Goal: Contribute content: Contribute content

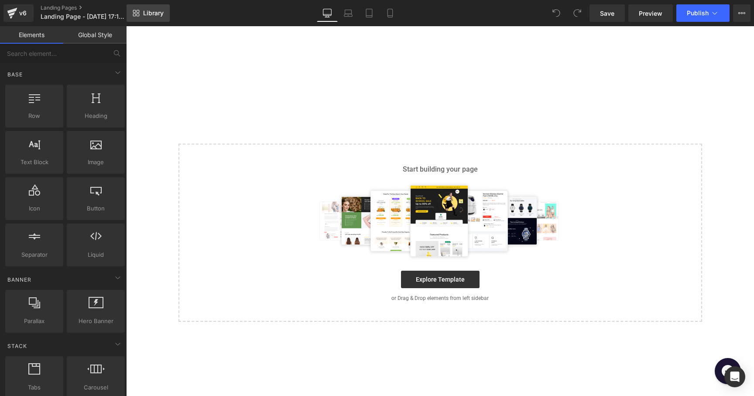
click at [148, 10] on span "Library" at bounding box center [153, 13] width 21 height 8
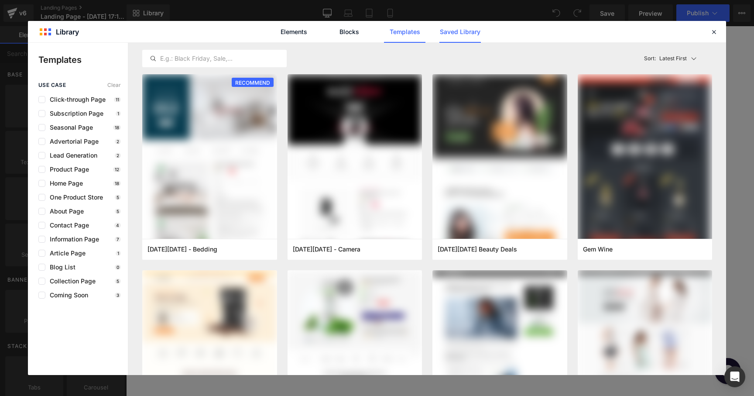
click at [480, 27] on link "Saved Library" at bounding box center [459, 32] width 41 height 22
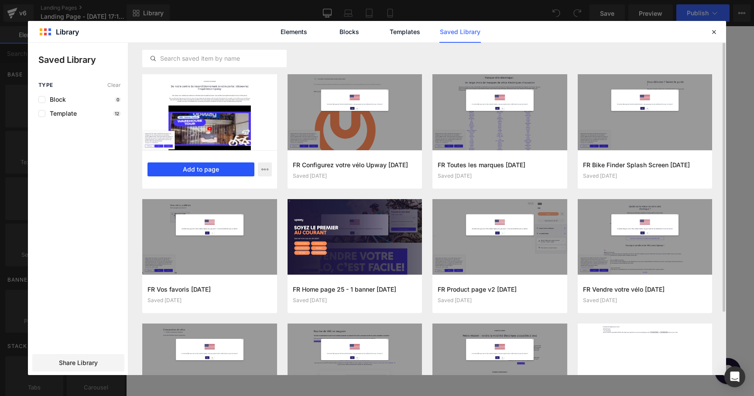
click at [208, 168] on button "Add to page" at bounding box center [201, 169] width 107 height 14
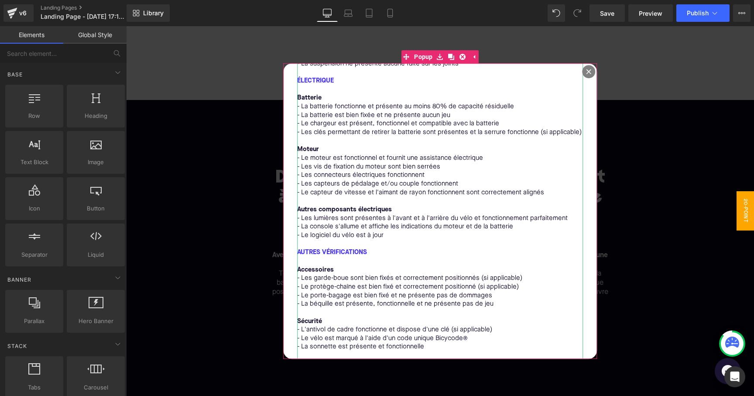
scroll to position [476, 0]
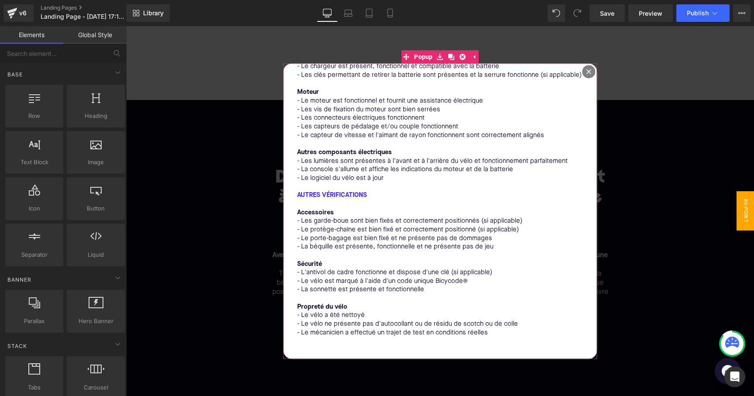
click at [587, 73] on icon at bounding box center [589, 71] width 5 height 5
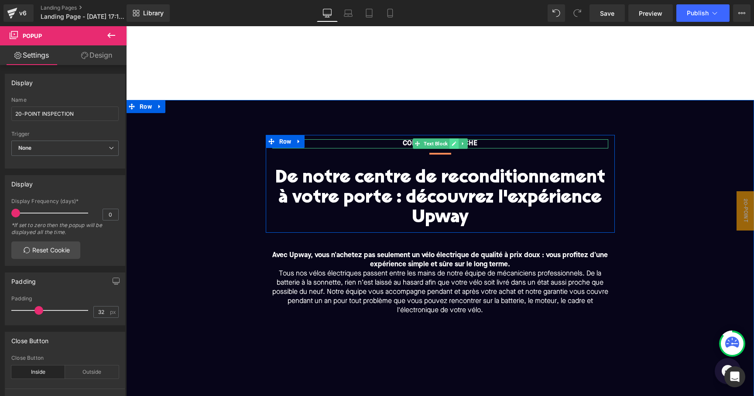
click at [454, 143] on icon at bounding box center [454, 144] width 4 height 4
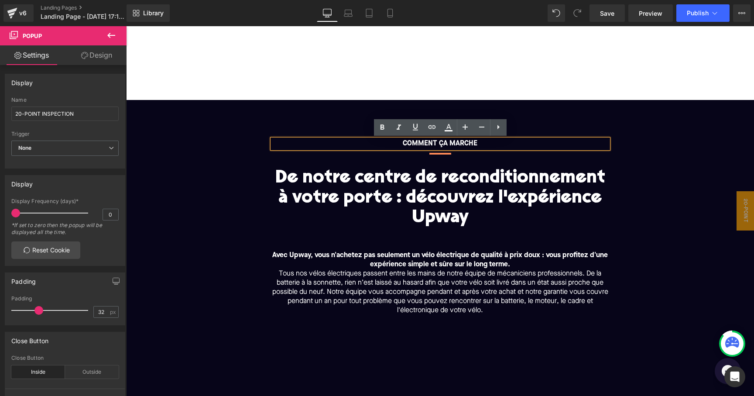
click at [566, 126] on div "COMMENT ÇA MARCHE Text Block Separator De notre centre de reconditionnement à v…" at bounding box center [440, 372] width 628 height 544
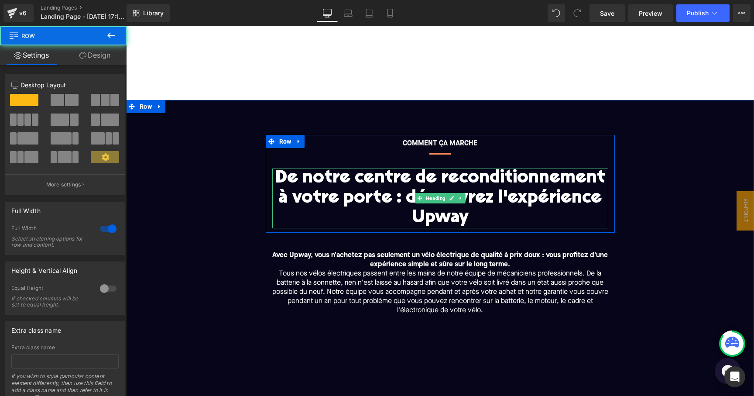
click at [467, 184] on h1 "De notre centre de reconditionnement à votre porte : découvrez l'expérience Upw…" at bounding box center [440, 198] width 336 height 60
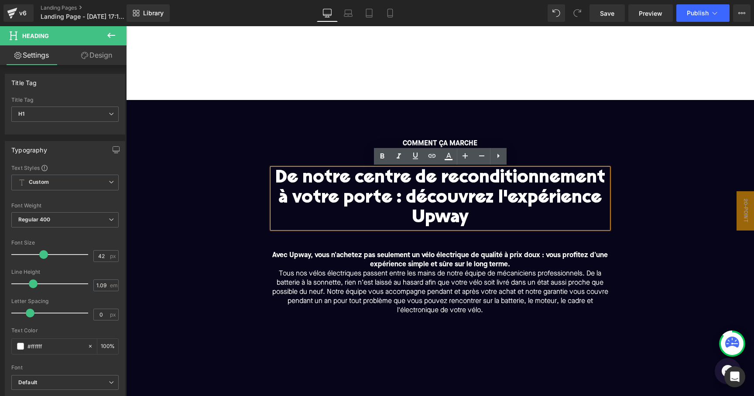
click at [586, 116] on div "COMMENT ÇA MARCHE Text Block Separator De notre centre de reconditionnement à v…" at bounding box center [440, 372] width 628 height 544
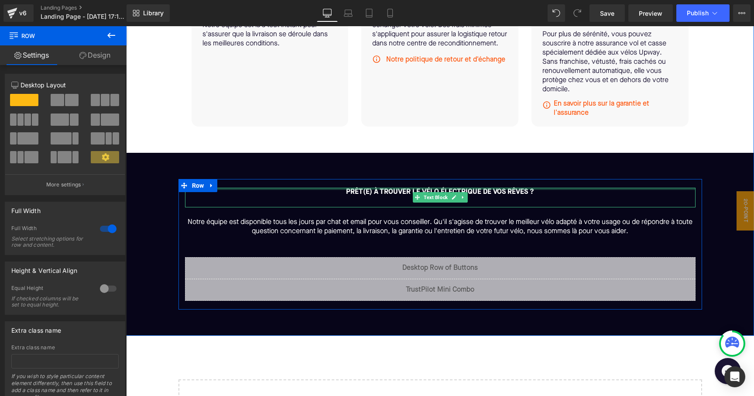
scroll to position [1446, 0]
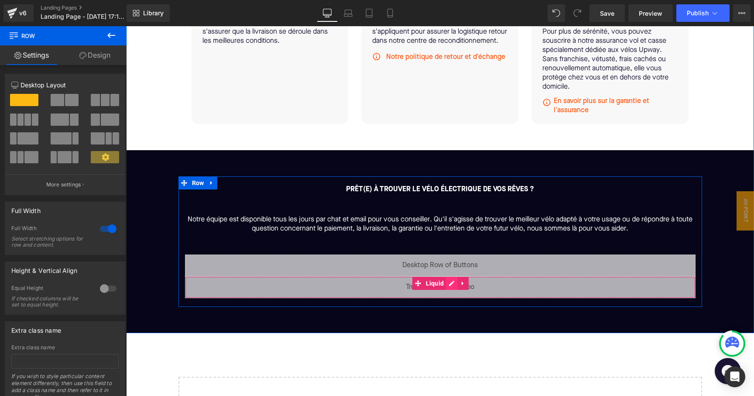
click at [453, 283] on div "Liquid" at bounding box center [440, 287] width 511 height 22
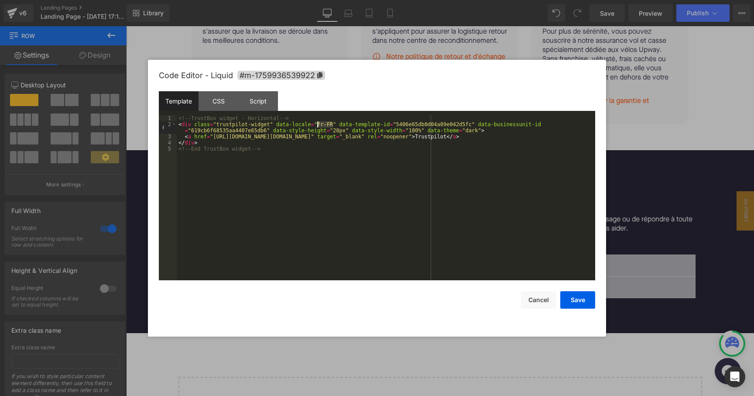
drag, startPoint x: 334, startPoint y: 124, endPoint x: 318, endPoint y: 124, distance: 15.7
click at [318, 124] on div "<!-- TrustBox widget - Horizontal --> < div class = "trustpilot-widget" data-lo…" at bounding box center [386, 203] width 419 height 177
click at [350, 147] on div "<!-- TrustBox widget - Horizontal --> < div class = "trustpilot-widget" data-lo…" at bounding box center [386, 203] width 419 height 177
click at [242, 138] on div "<!-- TrustBox widget - Horizontal --> < div class = "trustpilot-widget" data-lo…" at bounding box center [386, 203] width 419 height 177
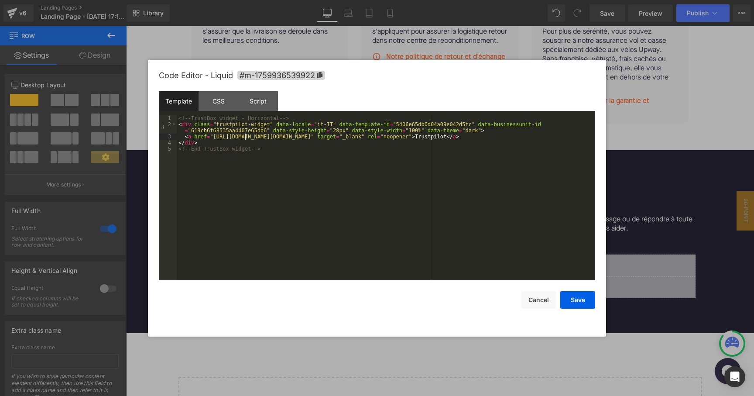
click at [336, 148] on div "<!-- TrustBox widget - Horizontal --> < div class = "trustpilot-widget" data-lo…" at bounding box center [386, 203] width 419 height 177
click at [580, 298] on button "Save" at bounding box center [577, 299] width 35 height 17
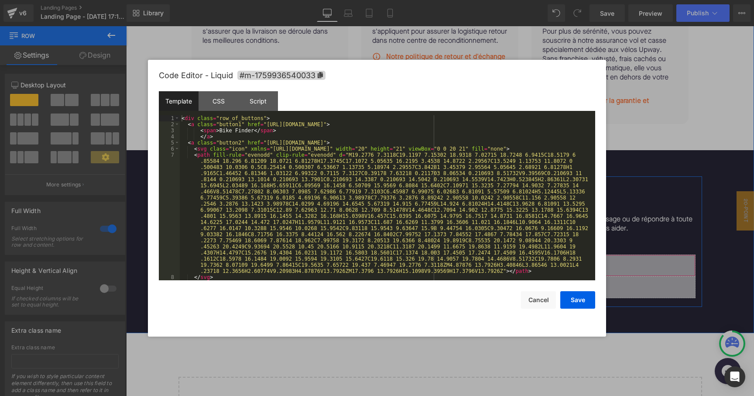
click at [452, 259] on div "Liquid 48px" at bounding box center [440, 265] width 511 height 22
click at [318, 124] on div "< div class = "row_of_buttons" > < a class = "button1" href = "[URL][DOMAIN_NAM…" at bounding box center [386, 203] width 412 height 177
drag, startPoint x: 389, startPoint y: 126, endPoint x: 339, endPoint y: 127, distance: 49.8
click at [339, 127] on div "< div class = "row_of_buttons" > < a class = "button1" href = "[URL][DOMAIN_NAM…" at bounding box center [386, 203] width 412 height 177
click at [354, 134] on div "< div class = "row_of_buttons" > < a class = "button1" href = "[URL][DOMAIN_NAM…" at bounding box center [386, 203] width 412 height 177
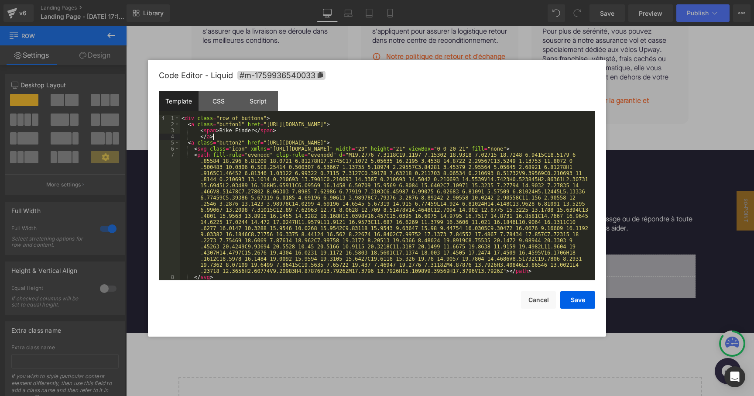
click at [367, 127] on div "< div class = "row_of_buttons" > < a class = "button1" href = "[URL][DOMAIN_NAM…" at bounding box center [386, 203] width 412 height 177
click at [317, 124] on div "< div class = "row_of_buttons" > < a class = "button1" href = "[URL][DOMAIN_NAM…" at bounding box center [386, 203] width 412 height 177
click at [358, 131] on div "< div class = "row_of_buttons" > < a class = "button1" href = "[URL][DOMAIN_NAM…" at bounding box center [386, 203] width 412 height 177
click at [371, 125] on div "< div class = "row_of_buttons" > < a class = "button1" href = "[URL][DOMAIN_NAM…" at bounding box center [386, 203] width 412 height 177
click at [375, 125] on div "< div class = "row_of_buttons" > < a class = "button1" href = "[URL][DOMAIN_NAM…" at bounding box center [386, 203] width 412 height 177
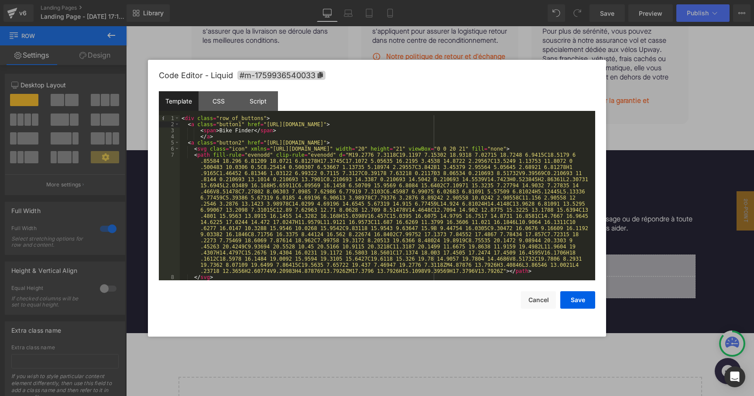
click at [384, 125] on div "< div class = "row_of_buttons" > < a class = "button1" href = "[URL][DOMAIN_NAM…" at bounding box center [386, 203] width 412 height 177
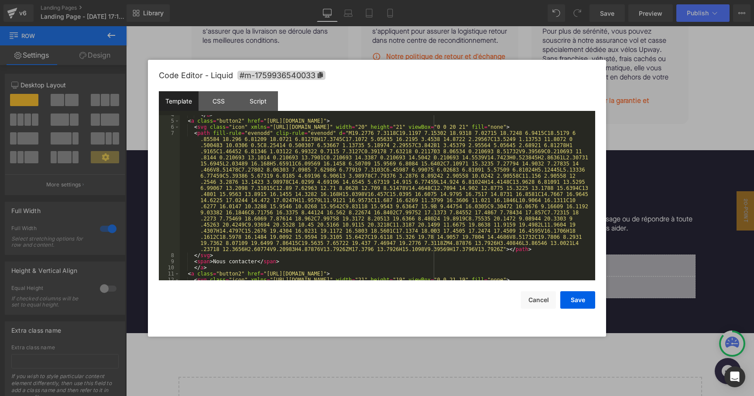
click at [333, 121] on div "</ a > < a class = "button2" href = "[URL][DOMAIN_NAME]" > < svg class = "icon"…" at bounding box center [386, 200] width 412 height 177
drag, startPoint x: 358, startPoint y: 122, endPoint x: 268, endPoint y: 122, distance: 89.9
click at [268, 122] on div "</ a > < a class = "button2" href = "[URL][DOMAIN_NAME]" > < svg class = "icon"…" at bounding box center [386, 200] width 412 height 177
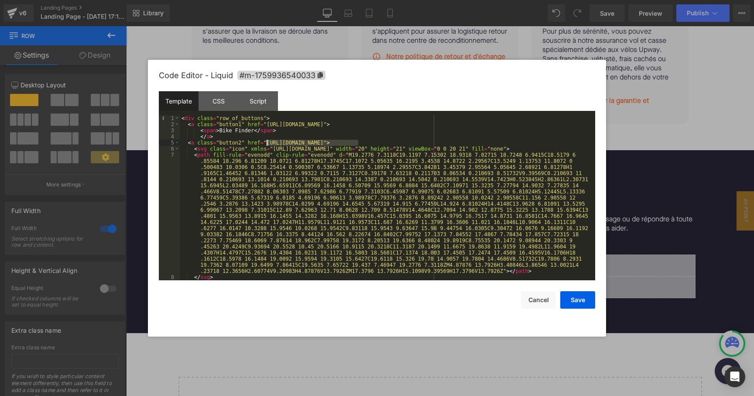
click at [359, 144] on div "< div class = "row_of_buttons" > < a class = "button1" href = "[URL][DOMAIN_NAM…" at bounding box center [386, 203] width 412 height 177
drag, startPoint x: 358, startPoint y: 144, endPoint x: 267, endPoint y: 143, distance: 91.2
click at [267, 143] on div "< div class = "row_of_buttons" > < a class = "button1" href = "[URL][DOMAIN_NAM…" at bounding box center [386, 203] width 412 height 177
click at [334, 145] on div "< div class = "row_of_buttons" > < a class = "button1" href = "[URL][DOMAIN_NAM…" at bounding box center [386, 203] width 412 height 177
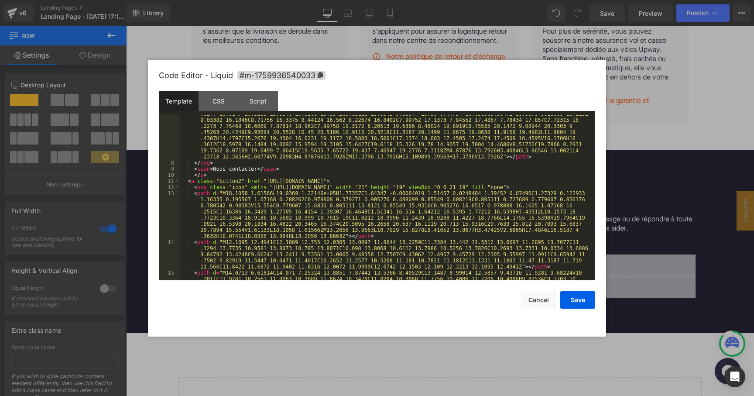
scroll to position [122, 0]
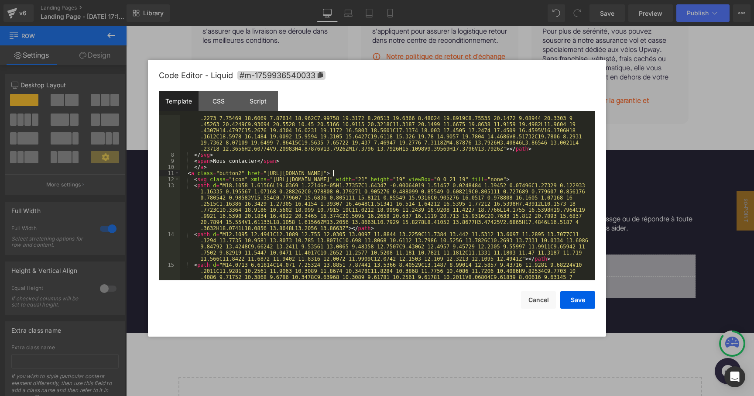
click at [333, 173] on div "< path fill-rule = "evenodd" clip-rule = "evenodd" d = "M19.2776 7.3118C19.1197…" at bounding box center [386, 210] width 412 height 360
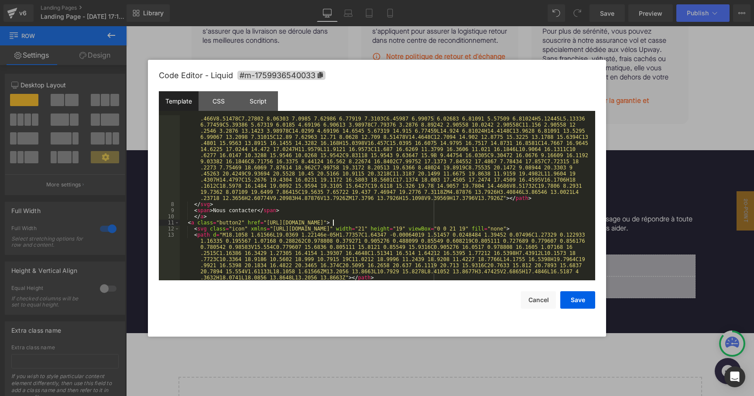
scroll to position [76, 0]
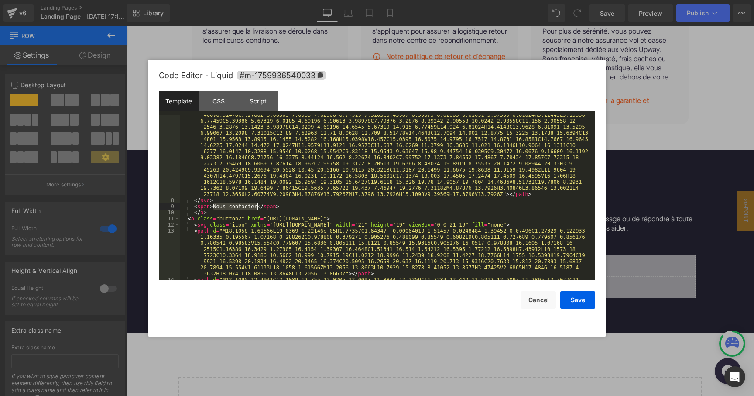
drag, startPoint x: 213, startPoint y: 208, endPoint x: 257, endPoint y: 208, distance: 44.5
click at [257, 208] on div "< path fill-rule = "evenodd" clip-rule = "evenodd" d = "M19.2776 7.3118C19.1197…" at bounding box center [386, 234] width 412 height 318
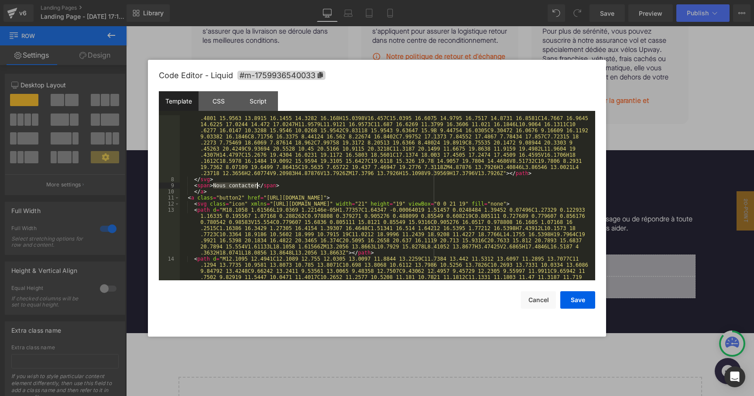
scroll to position [94, 0]
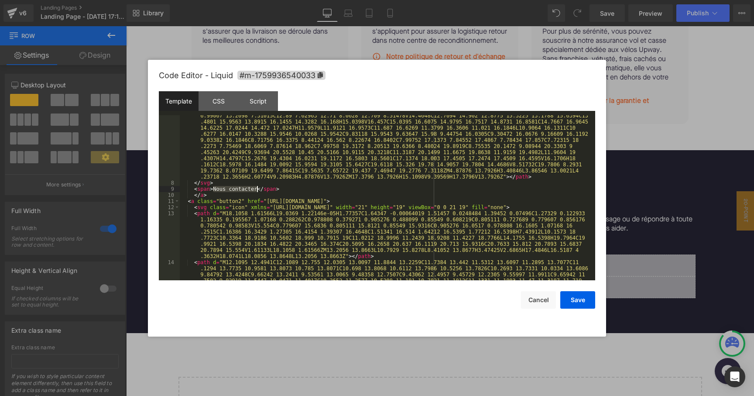
click at [334, 201] on div "< path fill-rule = "evenodd" clip-rule = "evenodd" d = "M19.2776 7.3118C19.1197…" at bounding box center [386, 217] width 412 height 318
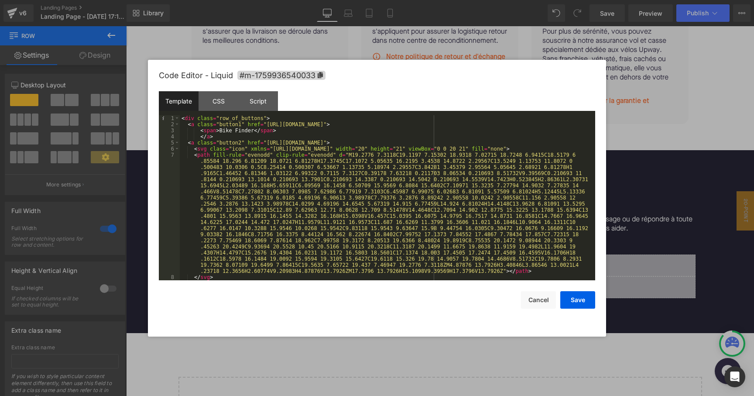
scroll to position [0, 0]
click at [332, 143] on div "< div class = "row_of_buttons" > < a class = "button1" href = "[URL][DOMAIN_NAM…" at bounding box center [386, 203] width 412 height 177
click at [360, 151] on div "< div class = "row_of_buttons" > < a class = "button1" href = "[URL][DOMAIN_NAM…" at bounding box center [386, 203] width 412 height 177
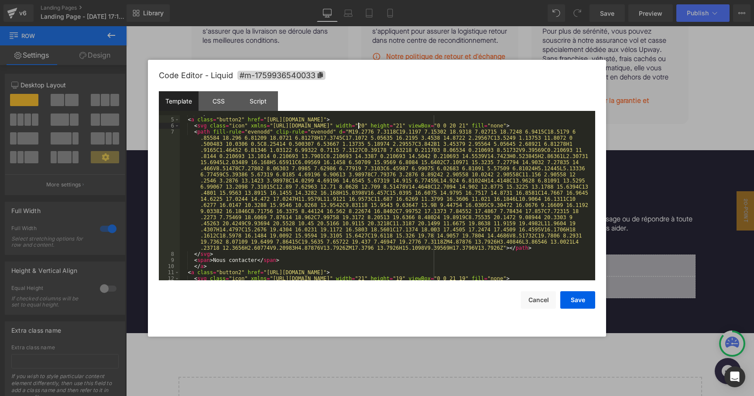
scroll to position [22, 0]
drag, startPoint x: 214, startPoint y: 261, endPoint x: 256, endPoint y: 261, distance: 41.9
click at [256, 261] on div "</ a > < a class = "button2" href = "[URL][DOMAIN_NAME]" > < svg class = "icon"…" at bounding box center [386, 199] width 412 height 177
click at [289, 257] on div "</ a > < a class = "button2" href = "[URL][DOMAIN_NAME]" > < svg class = "icon"…" at bounding box center [386, 199] width 412 height 177
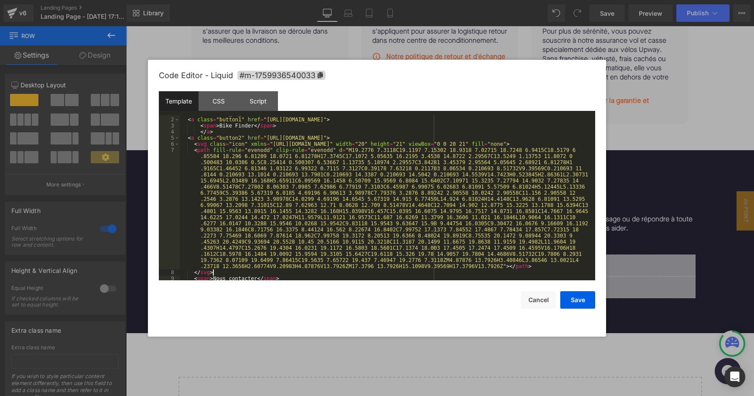
scroll to position [0, 0]
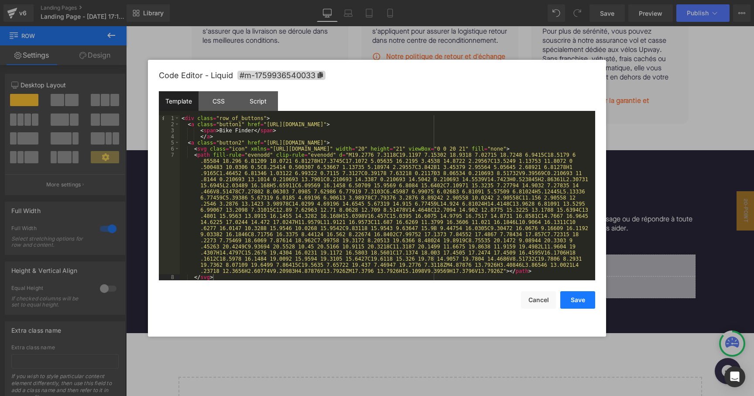
click at [582, 303] on button "Save" at bounding box center [577, 299] width 35 height 17
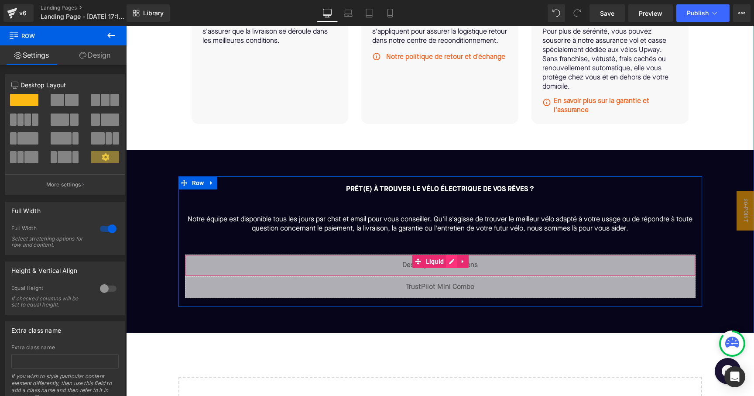
click at [449, 264] on div "Liquid" at bounding box center [440, 265] width 511 height 22
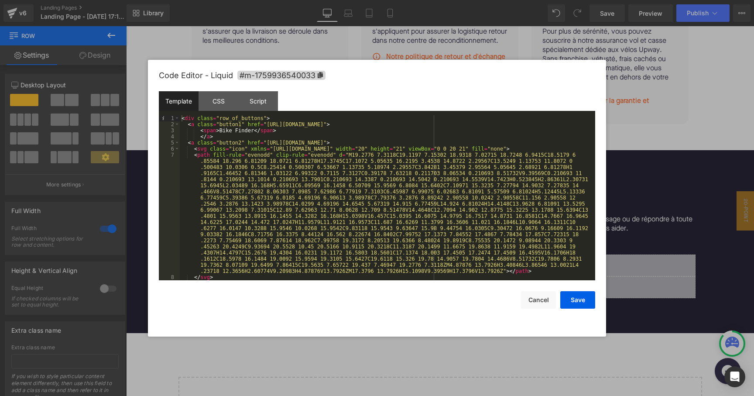
click at [627, 252] on div at bounding box center [377, 198] width 754 height 396
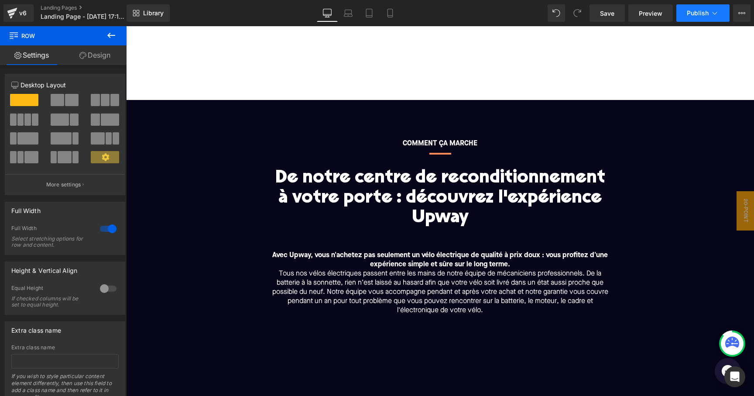
click at [699, 10] on span "Publish" at bounding box center [698, 13] width 22 height 7
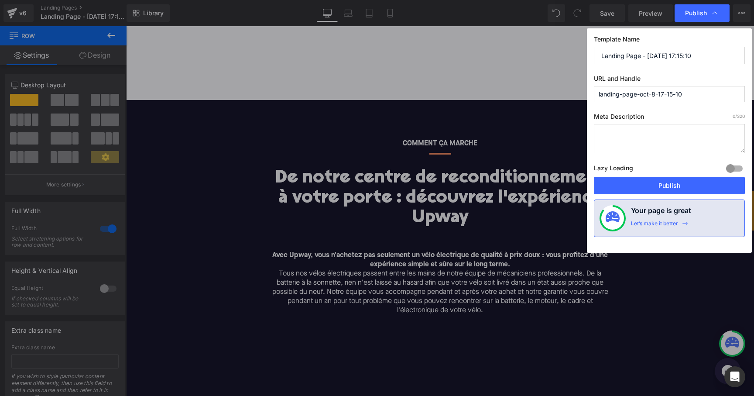
click at [637, 57] on input "Landing Page - [DATE] 17:15:10" at bounding box center [669, 55] width 151 height 17
paste input "processo-di-ricondizionamento"
drag, startPoint x: 602, startPoint y: 56, endPoint x: 589, endPoint y: 57, distance: 13.6
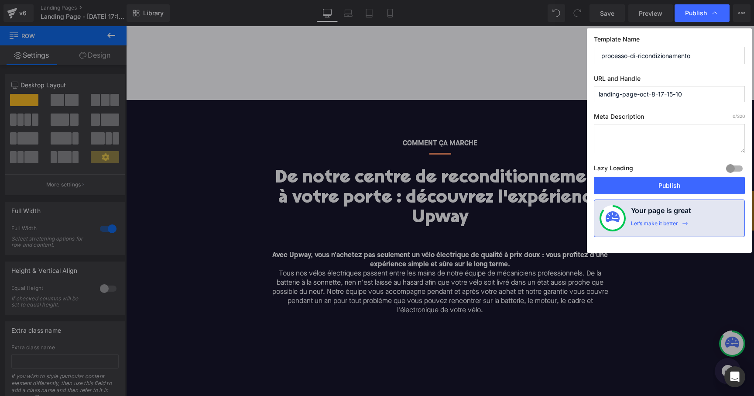
click at [589, 57] on div "Template Name processo-di-ricondizionamento URL and Handle landing-page-oct-8-1…" at bounding box center [669, 140] width 165 height 224
click at [631, 55] on input "Processo-di-ricondizionamento" at bounding box center [669, 55] width 151 height 17
click at [705, 58] on input "Processo di ricondizionamento" at bounding box center [669, 55] width 151 height 17
type input "Processo di ricondizionamento"
click at [682, 113] on label "Meta Description 0 /320" at bounding box center [669, 118] width 151 height 11
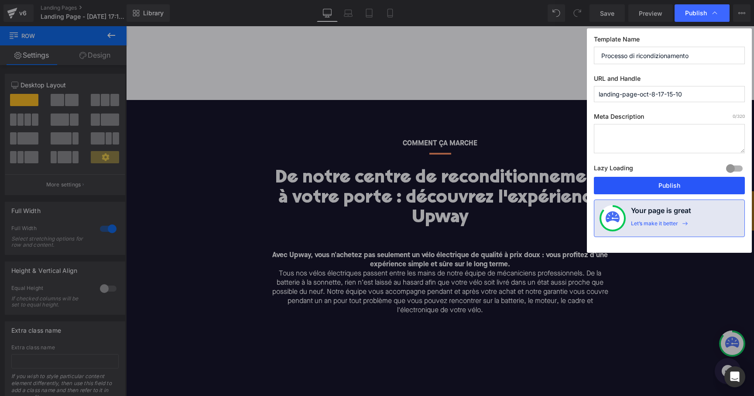
click at [660, 183] on button "Publish" at bounding box center [669, 185] width 151 height 17
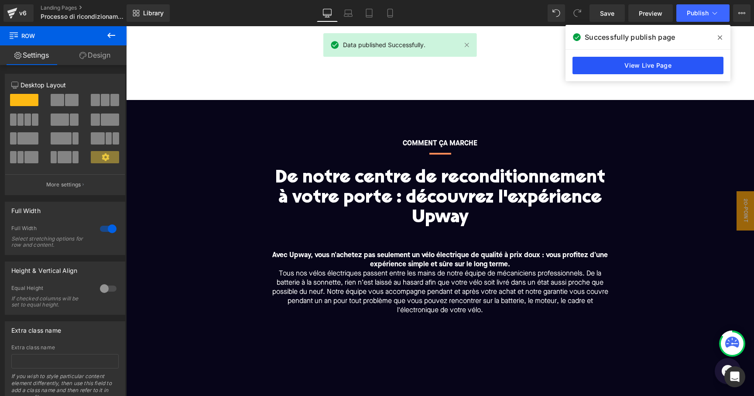
click at [604, 63] on link "View Live Page" at bounding box center [648, 65] width 151 height 17
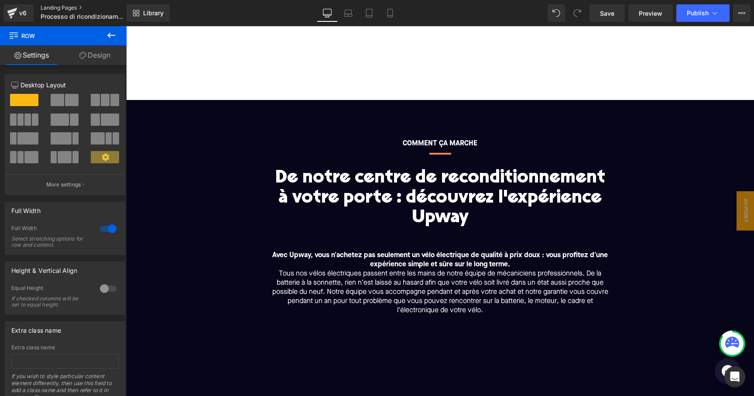
click at [59, 9] on link "Landing Pages" at bounding box center [91, 7] width 100 height 7
